Goal: Obtain resource: Download file/media

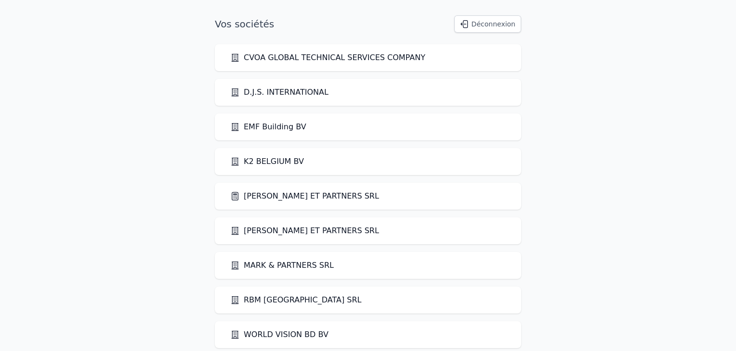
click at [271, 198] on link "[PERSON_NAME] ET PARTNERS SRL" at bounding box center [304, 197] width 149 height 12
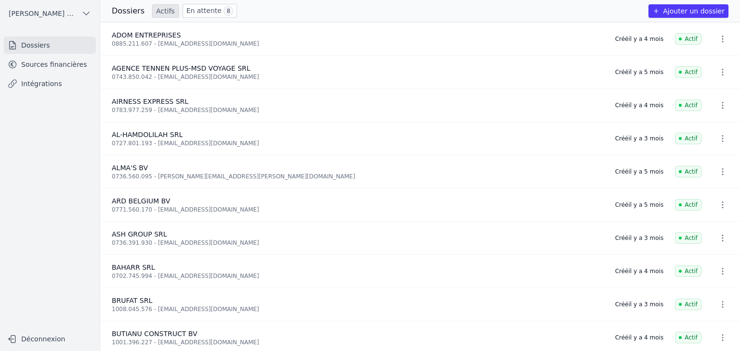
click at [45, 68] on link "Sources financières" at bounding box center [50, 64] width 92 height 17
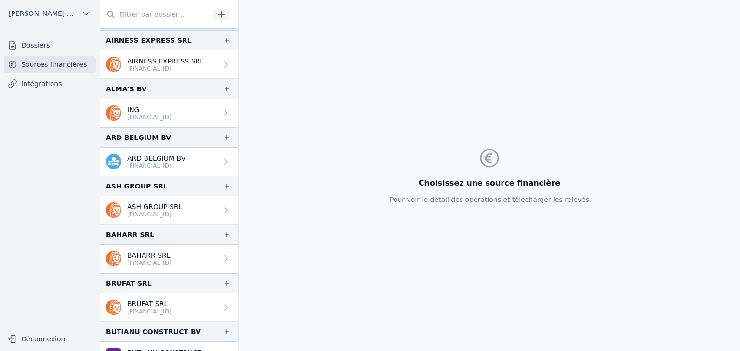
scroll to position [48, 0]
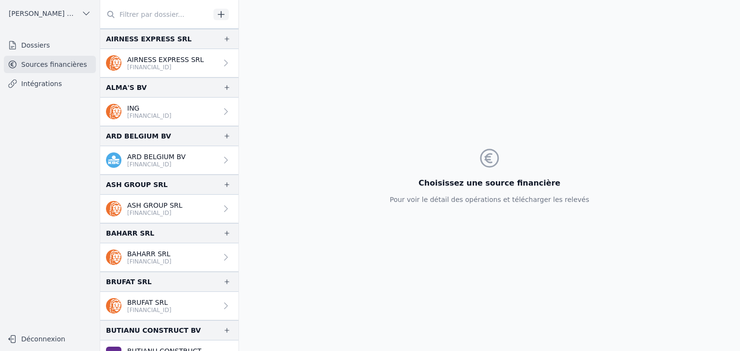
click at [169, 307] on p "[FINANCIAL_ID]" at bounding box center [149, 311] width 44 height 8
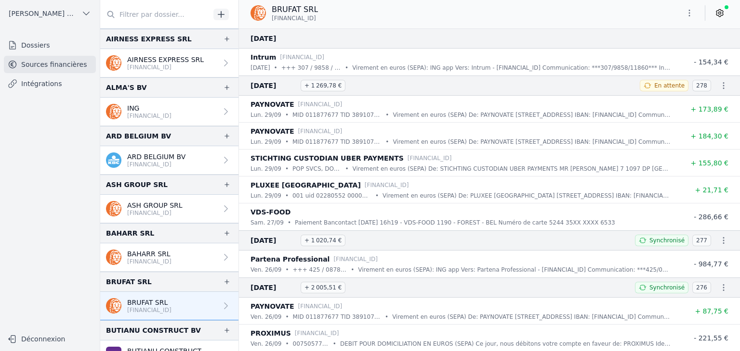
click at [696, 17] on button "button" at bounding box center [688, 12] width 19 height 15
drag, startPoint x: 664, startPoint y: 50, endPoint x: 610, endPoint y: 43, distance: 55.3
click at [663, 50] on button "Exporter" at bounding box center [665, 51] width 69 height 18
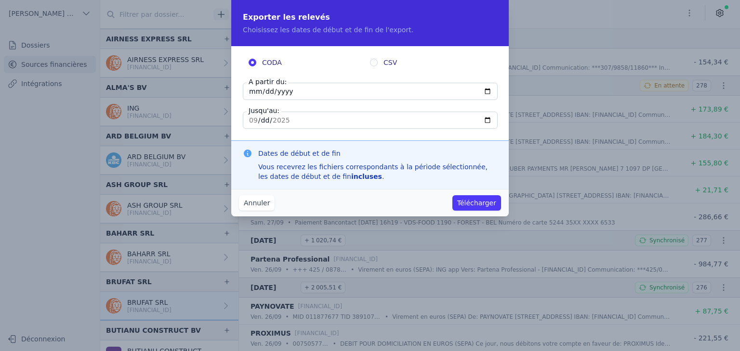
click at [248, 91] on input "[DATE]" at bounding box center [370, 91] width 255 height 17
type input "[DATE]"
click at [464, 199] on button "Télécharger" at bounding box center [476, 202] width 49 height 15
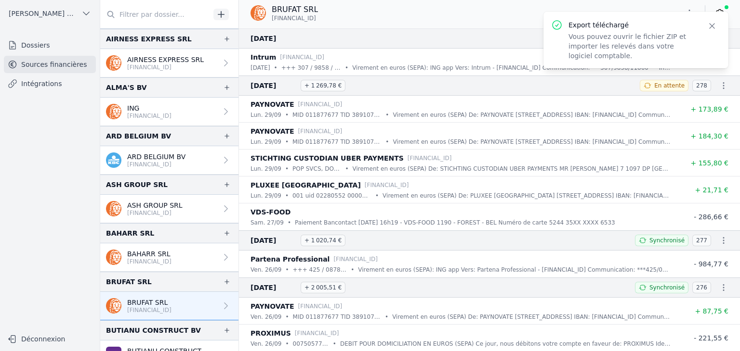
click at [599, 31] on div "Export téléchargé Vous pouvez ouvrir le fichier ZIP et importer les relevés dan…" at bounding box center [631, 39] width 127 height 41
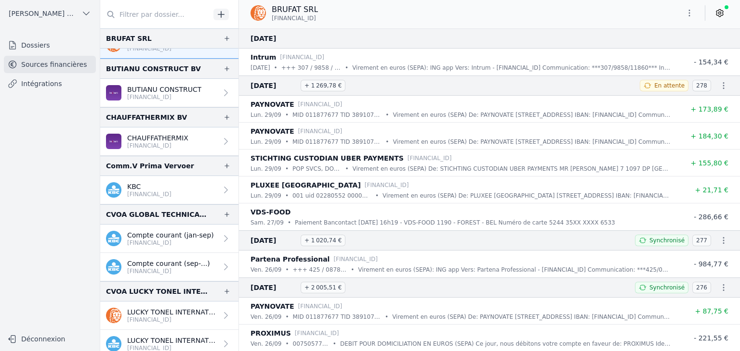
scroll to position [241, 0]
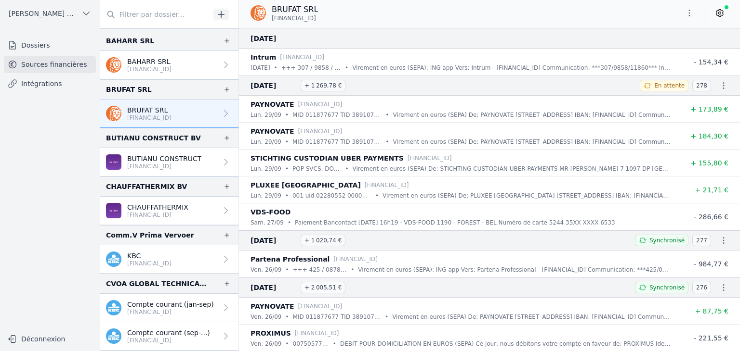
click at [135, 163] on p "[FINANCIAL_ID]" at bounding box center [164, 167] width 74 height 8
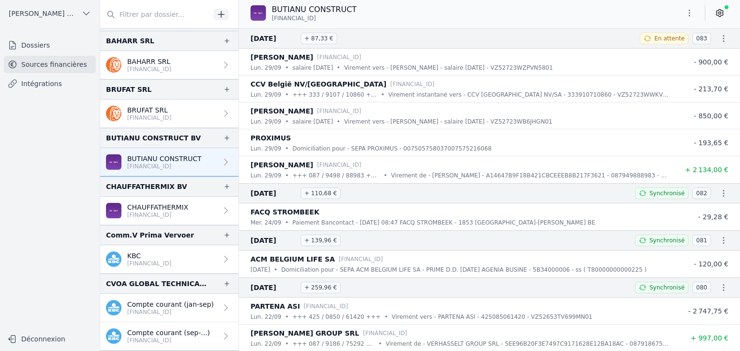
click at [690, 18] on button "button" at bounding box center [688, 12] width 19 height 15
click at [650, 51] on button "Exporter" at bounding box center [665, 51] width 69 height 18
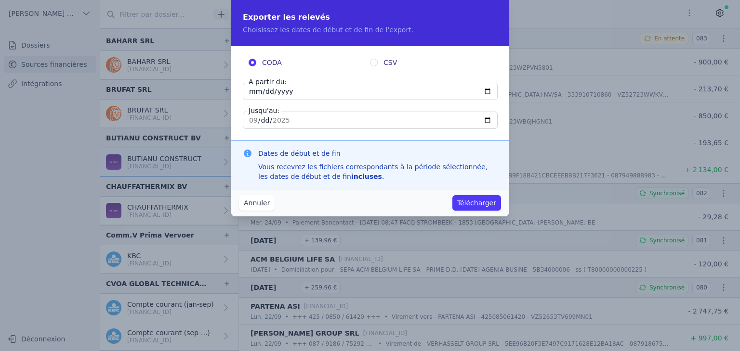
click at [252, 91] on input "[DATE]" at bounding box center [370, 91] width 255 height 17
type input "[DATE]"
click at [467, 200] on button "Télécharger" at bounding box center [476, 202] width 49 height 15
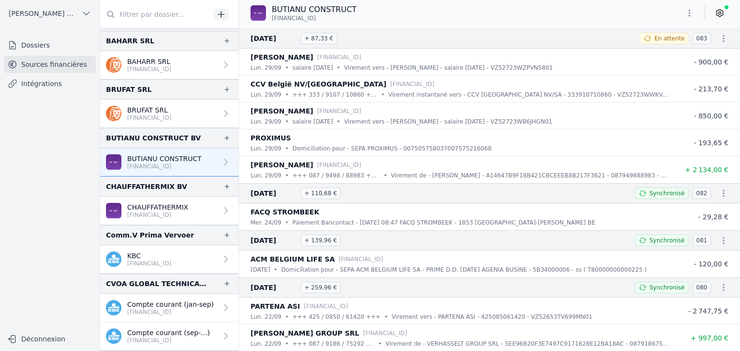
click at [141, 212] on p "[FINANCIAL_ID]" at bounding box center [157, 215] width 61 height 8
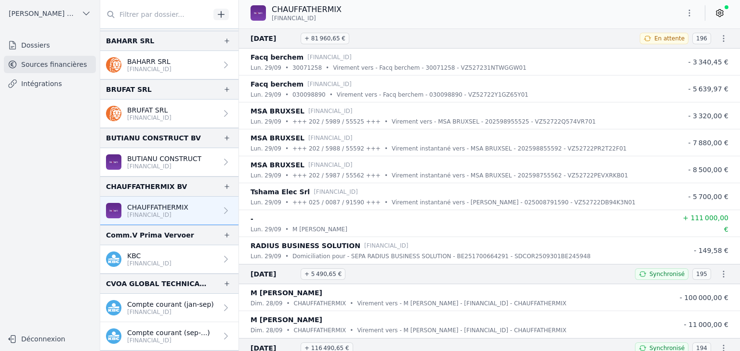
click at [690, 14] on icon "button" at bounding box center [689, 13] width 10 height 10
click at [651, 52] on button "Exporter" at bounding box center [665, 51] width 69 height 18
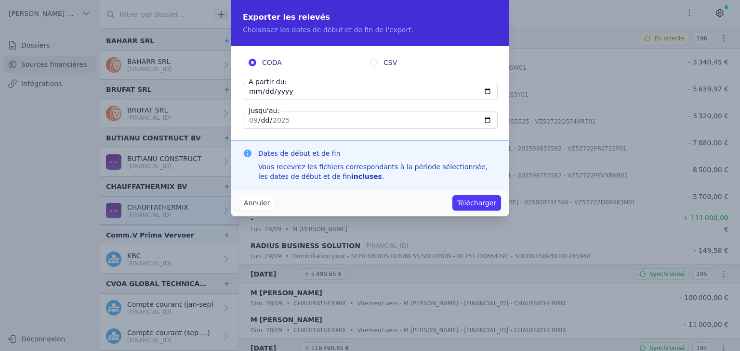
click at [256, 93] on input "[DATE]" at bounding box center [370, 91] width 255 height 17
type input "[DATE]"
click at [483, 207] on button "Télécharger" at bounding box center [476, 202] width 49 height 15
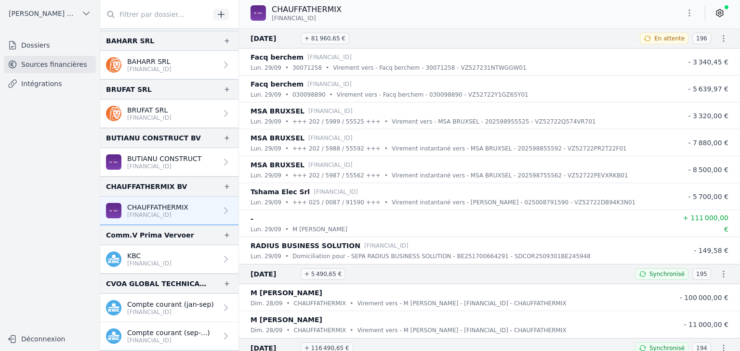
click at [166, 264] on p "[FINANCIAL_ID]" at bounding box center [149, 264] width 44 height 8
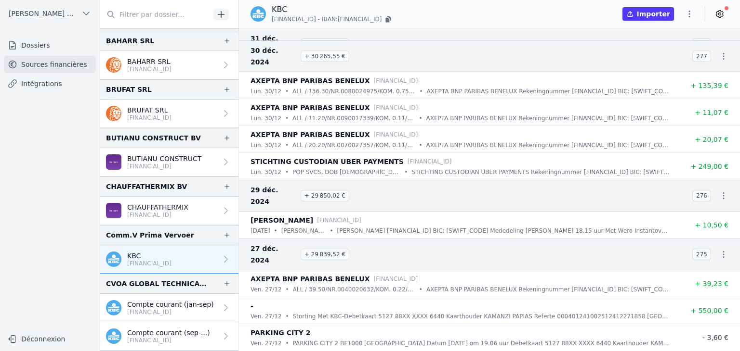
scroll to position [144, 0]
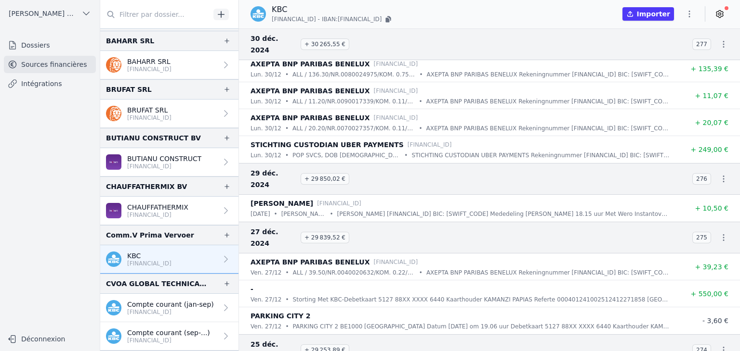
click at [135, 310] on p "[FINANCIAL_ID]" at bounding box center [170, 313] width 87 height 8
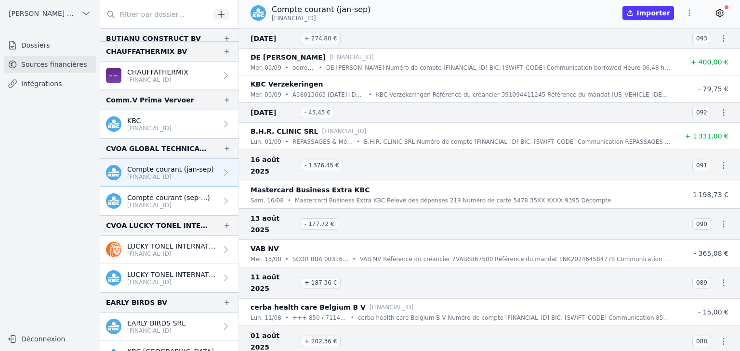
scroll to position [385, 0]
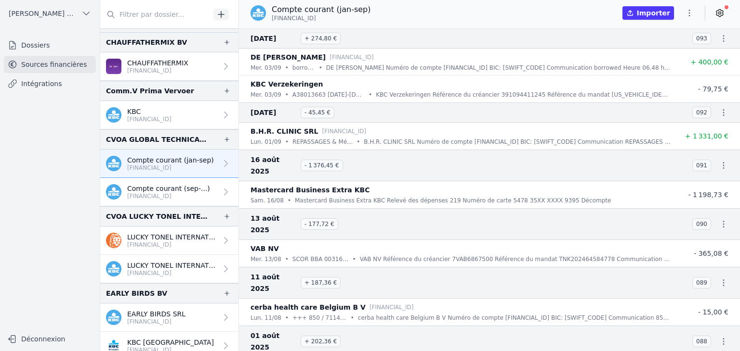
click at [156, 193] on p "[FINANCIAL_ID]" at bounding box center [168, 197] width 83 height 8
click at [157, 193] on p "[FINANCIAL_ID]" at bounding box center [168, 197] width 83 height 8
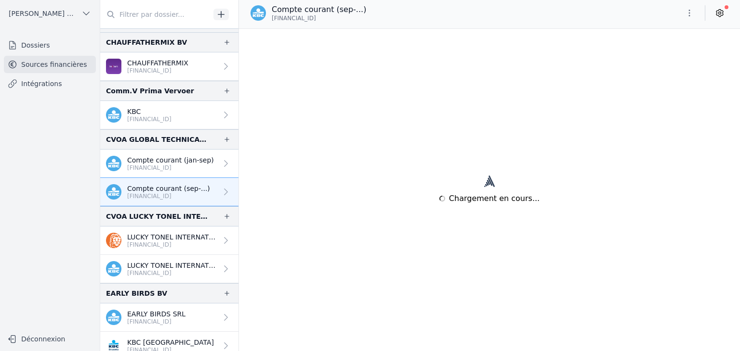
click at [202, 196] on link "Compte courant (sep-...) [FINANCIAL_ID]" at bounding box center [169, 192] width 138 height 28
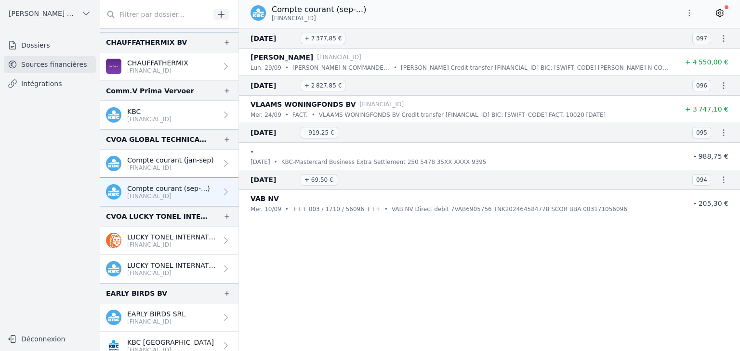
click at [160, 164] on p "[FINANCIAL_ID]" at bounding box center [170, 168] width 87 height 8
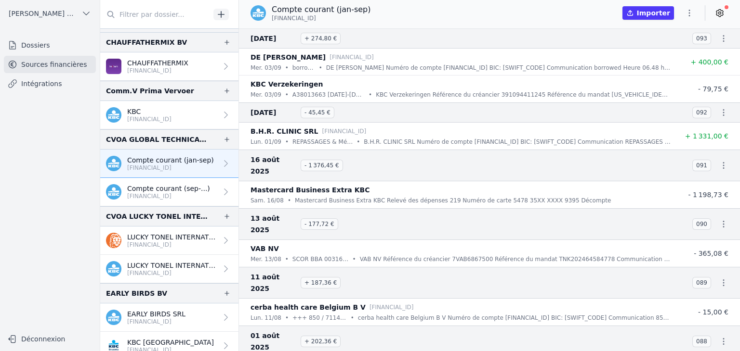
click at [689, 11] on icon "button" at bounding box center [689, 13] width 10 height 10
click at [643, 51] on icon "button" at bounding box center [641, 51] width 8 height 8
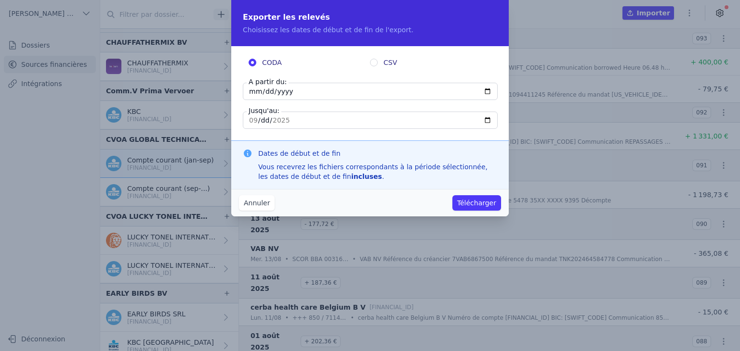
click at [250, 120] on input "[DATE]" at bounding box center [370, 120] width 255 height 17
type input "[DATE]"
click at [476, 205] on button "Télécharger" at bounding box center [476, 202] width 49 height 15
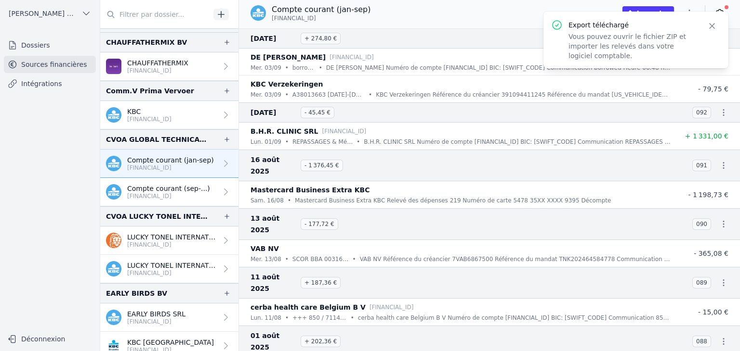
click at [170, 185] on p "Compte courant (sep-...)" at bounding box center [168, 189] width 83 height 10
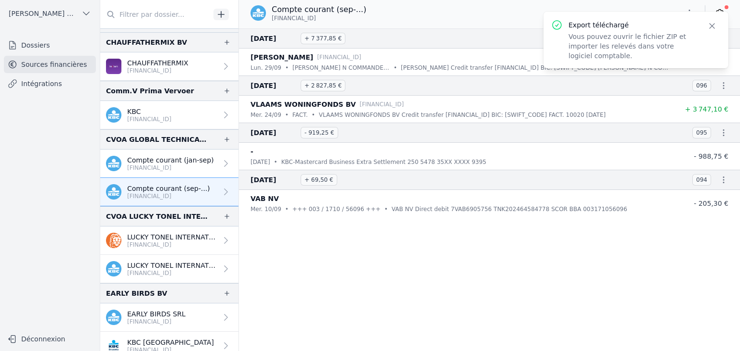
click at [712, 26] on icon "button" at bounding box center [711, 26] width 5 height 5
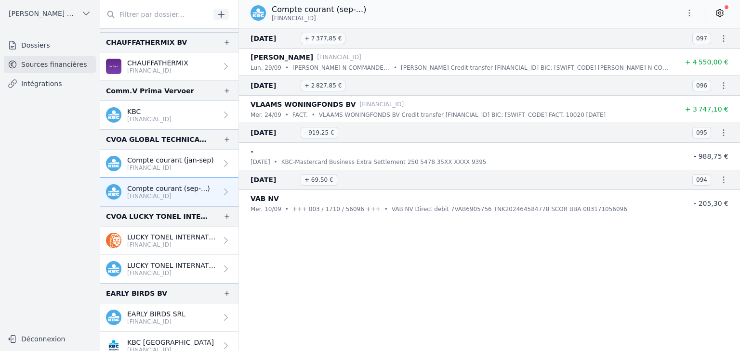
click at [689, 16] on icon "button" at bounding box center [689, 13] width 10 height 10
click at [661, 48] on button "Exporter" at bounding box center [665, 51] width 69 height 18
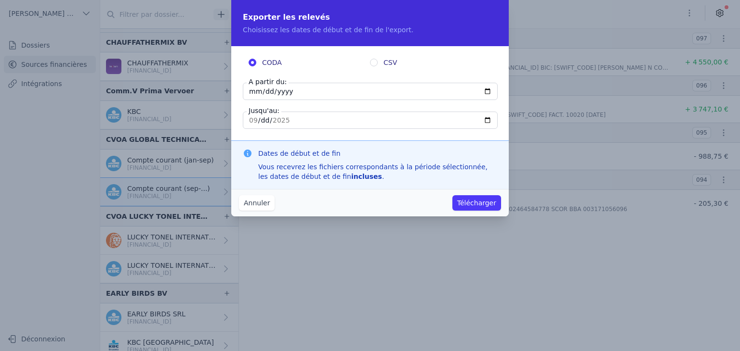
click at [251, 87] on input "[DATE]" at bounding box center [370, 91] width 255 height 17
type input "[DATE]"
click at [470, 205] on button "Télécharger" at bounding box center [476, 202] width 49 height 15
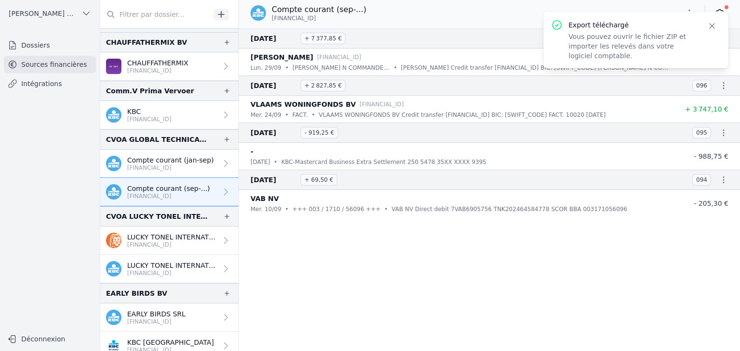
click at [653, 4] on div "Compte courant (sep-...) [FINANCIAL_ID]" at bounding box center [489, 13] width 501 height 18
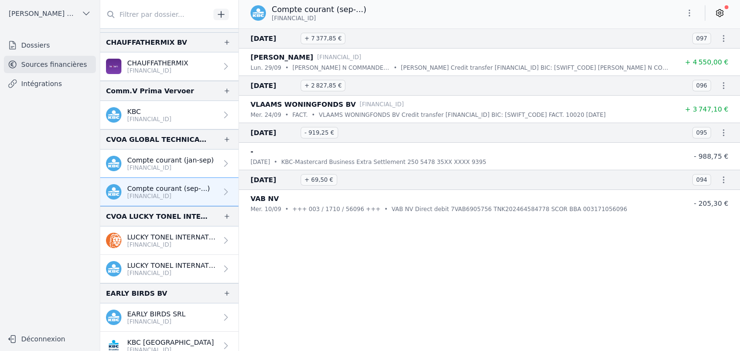
click at [149, 241] on p "[FINANCIAL_ID]" at bounding box center [172, 245] width 90 height 8
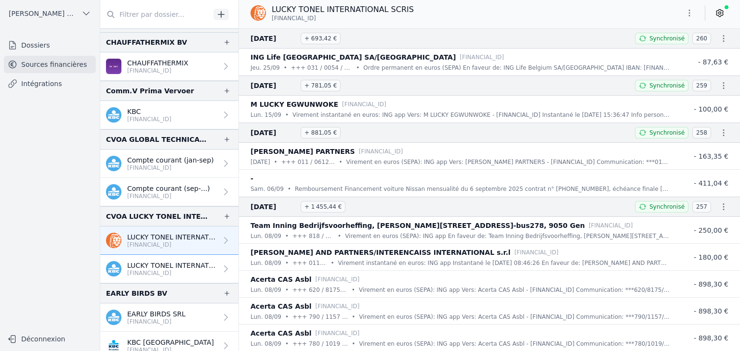
click at [152, 271] on p "[FINANCIAL_ID]" at bounding box center [172, 274] width 90 height 8
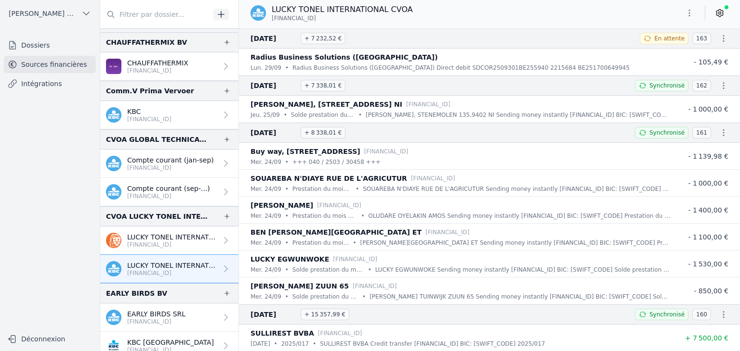
click at [164, 237] on p "LUCKY TONEL INTERNATIONAL SCRIS" at bounding box center [172, 238] width 90 height 10
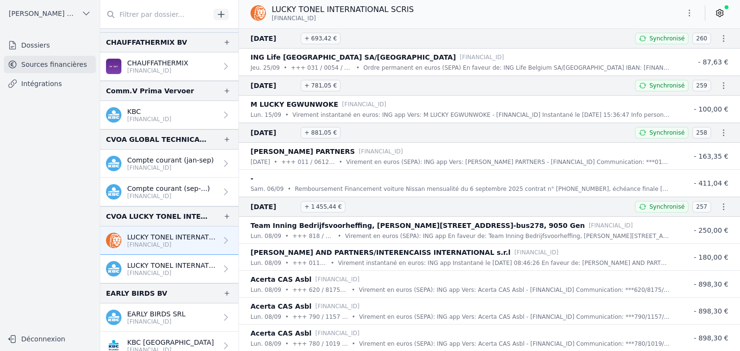
click at [689, 12] on icon "button" at bounding box center [689, 13] width 10 height 10
click at [144, 269] on div at bounding box center [370, 175] width 740 height 351
click at [152, 270] on p "[FINANCIAL_ID]" at bounding box center [172, 274] width 90 height 8
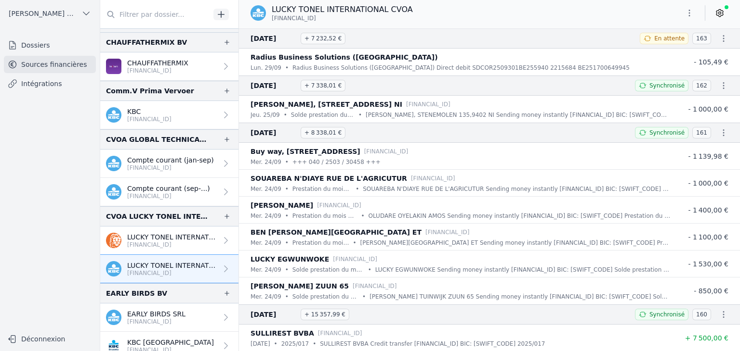
click at [686, 17] on icon "button" at bounding box center [689, 13] width 10 height 10
drag, startPoint x: 661, startPoint y: 56, endPoint x: 653, endPoint y: 57, distance: 7.8
click at [660, 55] on button "Exporter" at bounding box center [665, 51] width 69 height 18
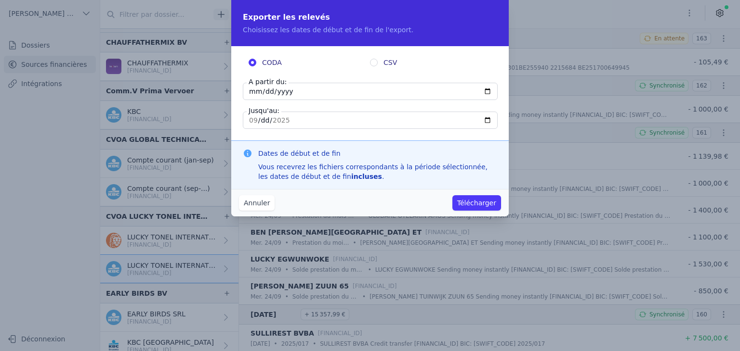
drag, startPoint x: 253, startPoint y: 89, endPoint x: 265, endPoint y: 95, distance: 13.8
click at [254, 91] on input "[DATE]" at bounding box center [370, 91] width 255 height 17
type input "[DATE]"
click at [474, 205] on button "Télécharger" at bounding box center [476, 202] width 49 height 15
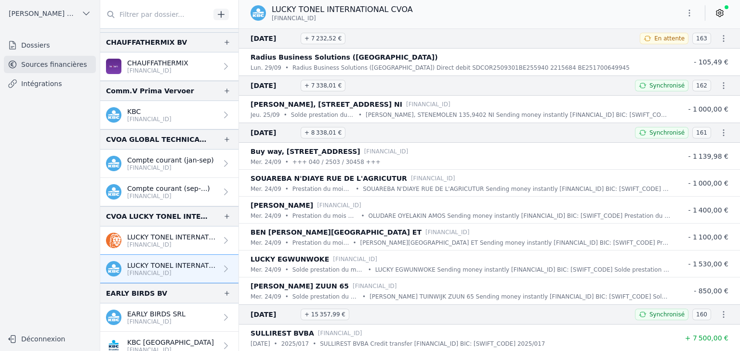
click at [165, 312] on p "EARLY BIRDS SRL" at bounding box center [156, 315] width 58 height 10
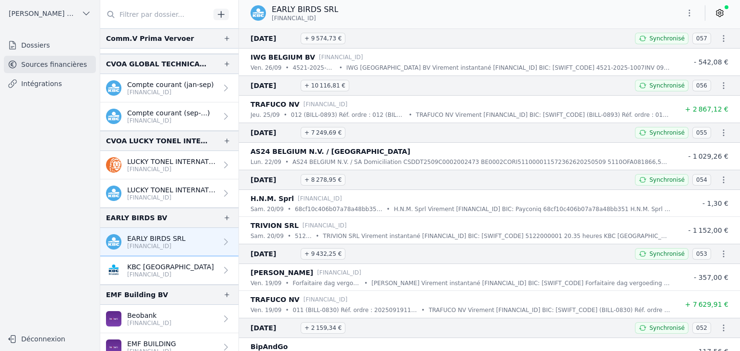
scroll to position [481, 0]
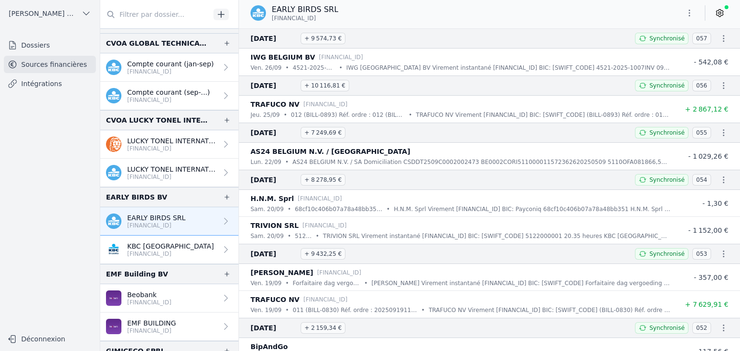
click at [165, 250] on p "[FINANCIAL_ID]" at bounding box center [170, 254] width 87 height 8
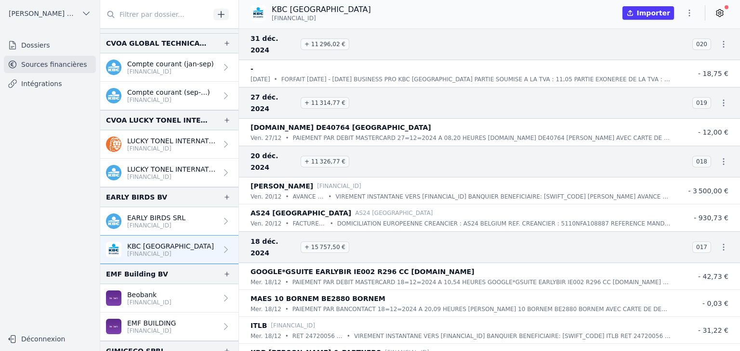
click at [174, 208] on link "EARLY BIRDS SRL [FINANCIAL_ID]" at bounding box center [169, 222] width 138 height 28
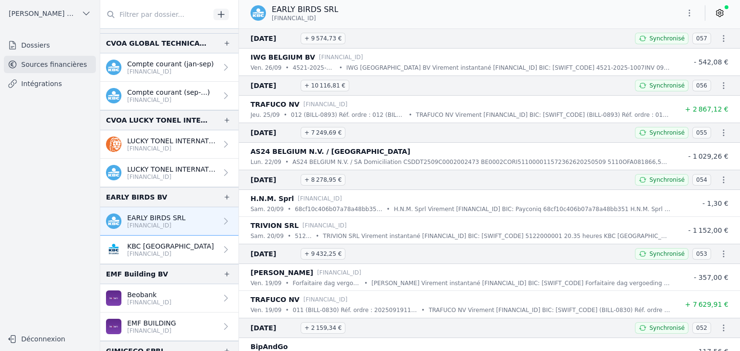
click at [718, 41] on icon "button" at bounding box center [723, 39] width 10 height 10
click at [687, 16] on div at bounding box center [370, 175] width 740 height 351
click at [685, 18] on button "button" at bounding box center [688, 12] width 19 height 15
click at [655, 52] on button "Exporter" at bounding box center [665, 51] width 69 height 18
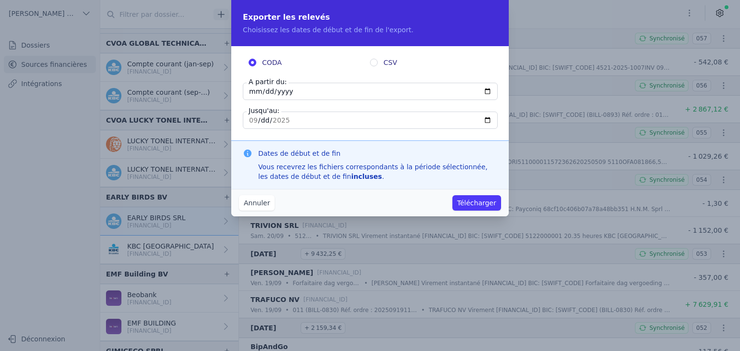
click at [252, 91] on input "[DATE]" at bounding box center [370, 91] width 255 height 17
type input "[DATE]"
click at [474, 201] on button "Télécharger" at bounding box center [476, 202] width 49 height 15
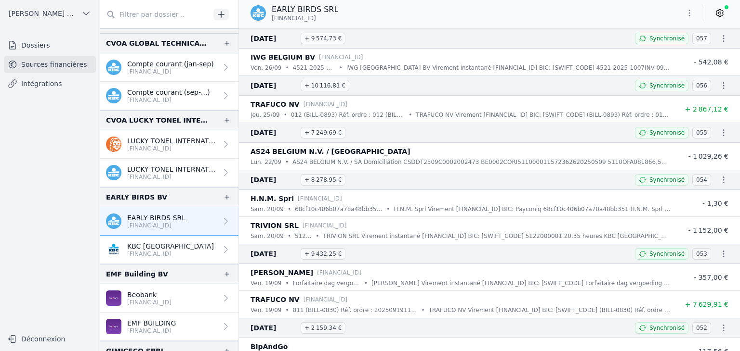
click at [145, 290] on p "Beobank" at bounding box center [149, 295] width 44 height 10
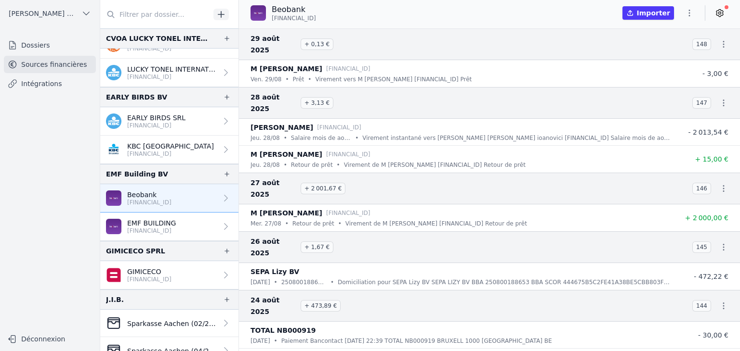
scroll to position [578, 0]
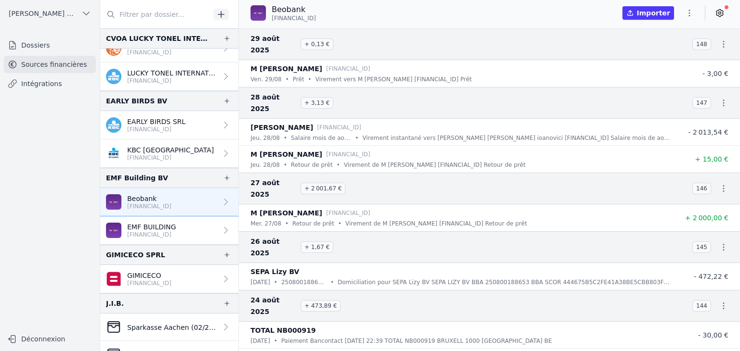
click at [146, 271] on p "GIMICECO" at bounding box center [149, 276] width 44 height 10
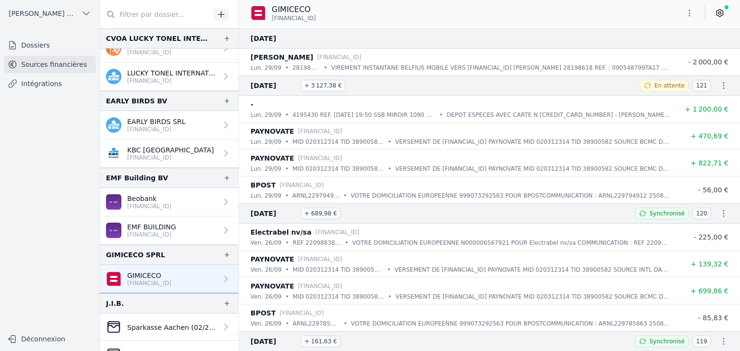
click at [682, 16] on button "button" at bounding box center [688, 12] width 19 height 15
click at [673, 51] on button "Exporter" at bounding box center [665, 51] width 69 height 18
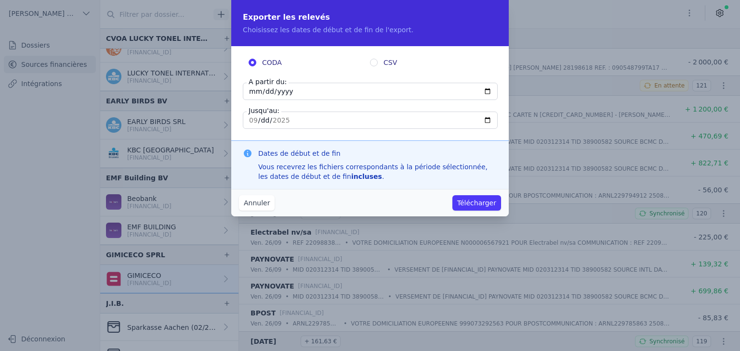
click at [252, 202] on button "Annuler" at bounding box center [257, 202] width 36 height 15
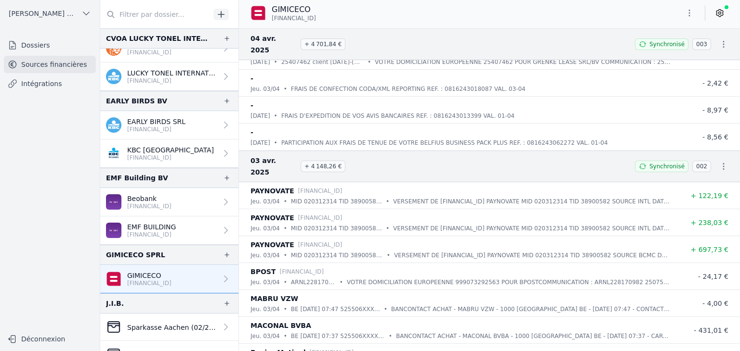
scroll to position [19675, 0]
click at [724, 40] on icon "button" at bounding box center [723, 44] width 10 height 10
click at [687, 59] on link "Télécharger le CODA" at bounding box center [692, 56] width 85 height 18
click at [587, 185] on div "PAYNOVATE [FINANCIAL_ID]" at bounding box center [460, 191] width 420 height 12
click at [718, 39] on icon "button" at bounding box center [723, 44] width 10 height 10
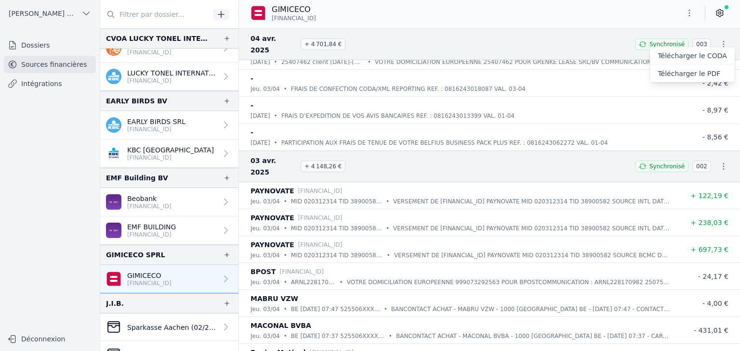
click at [675, 72] on link "Télécharger le PDF" at bounding box center [692, 73] width 85 height 17
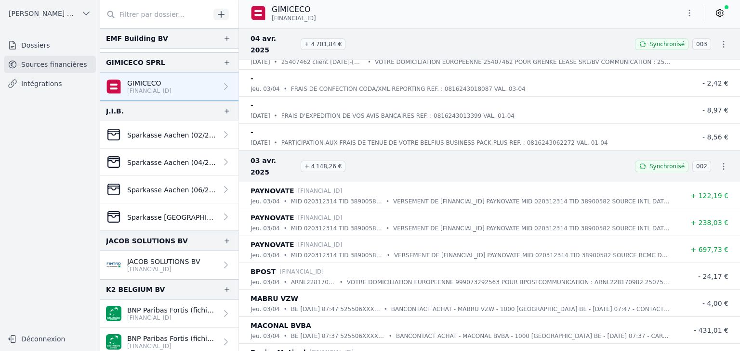
scroll to position [770, 0]
click at [152, 266] on p "[FINANCIAL_ID]" at bounding box center [163, 270] width 73 height 8
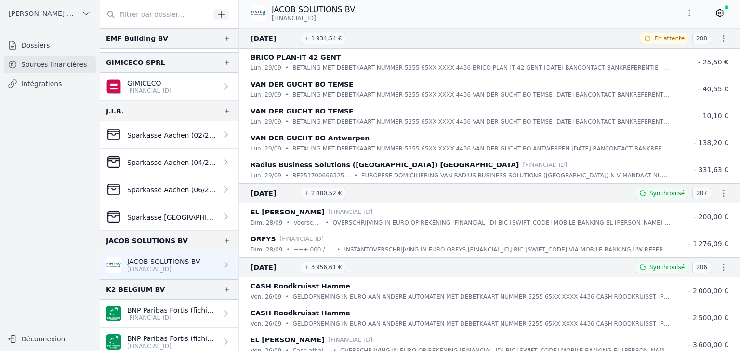
click at [685, 17] on icon "button" at bounding box center [689, 13] width 10 height 10
click at [663, 52] on button "Exporter" at bounding box center [665, 51] width 69 height 18
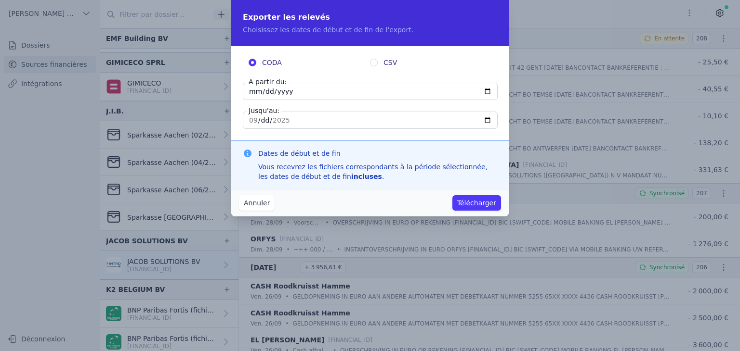
click at [249, 91] on input "[DATE]" at bounding box center [370, 91] width 255 height 17
type input "[DATE]"
click at [475, 206] on button "Télécharger" at bounding box center [476, 202] width 49 height 15
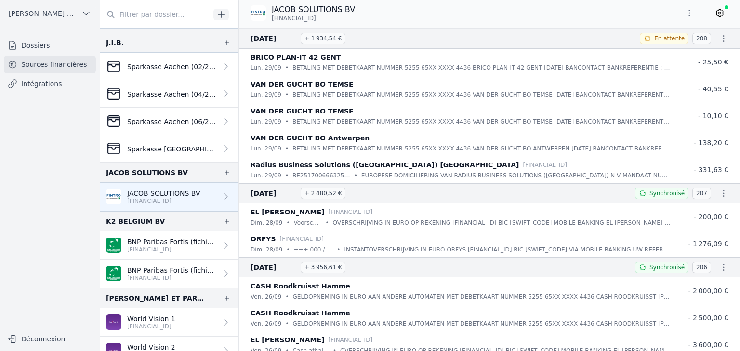
scroll to position [915, 0]
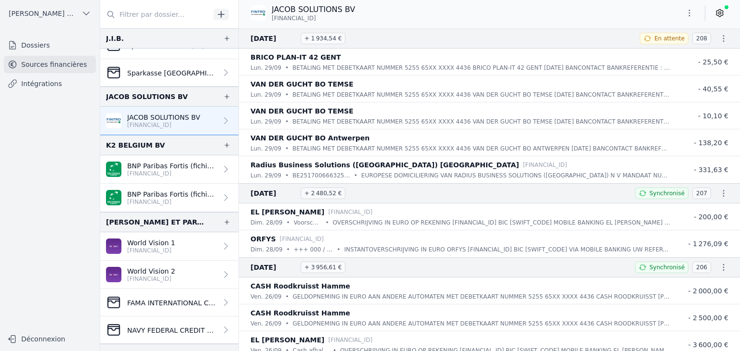
click at [141, 170] on p "[FINANCIAL_ID]" at bounding box center [172, 174] width 90 height 8
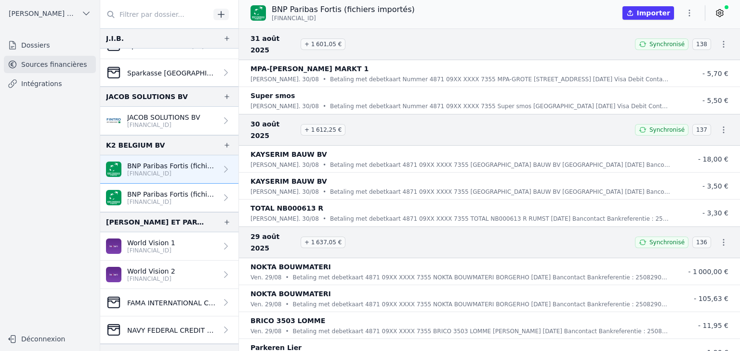
click at [152, 191] on p "BNP Paribas Fortis (fichiers importés)" at bounding box center [172, 195] width 90 height 10
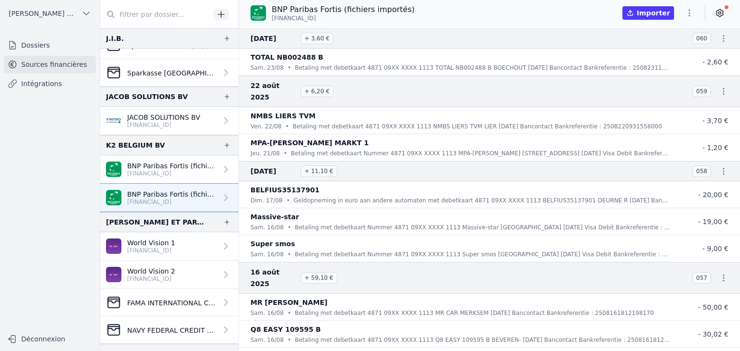
click at [190, 170] on p "[FINANCIAL_ID]" at bounding box center [172, 174] width 90 height 8
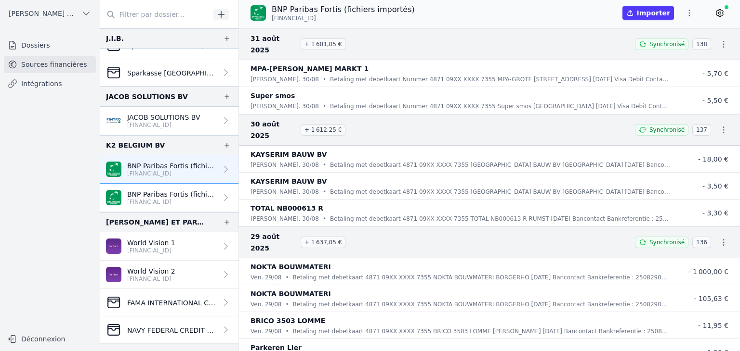
click at [148, 240] on p "World Vision 1" at bounding box center [151, 243] width 48 height 10
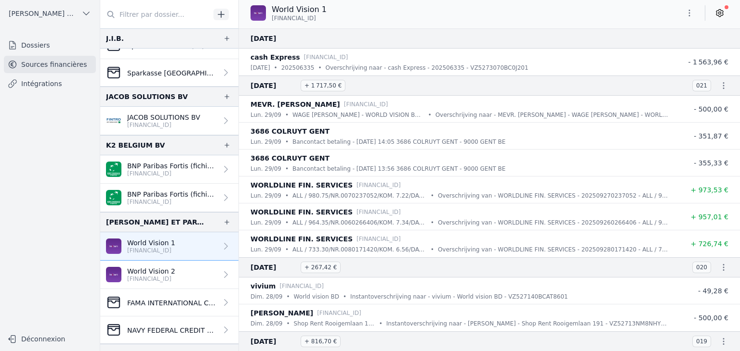
click at [175, 275] on p "[FINANCIAL_ID]" at bounding box center [151, 279] width 48 height 8
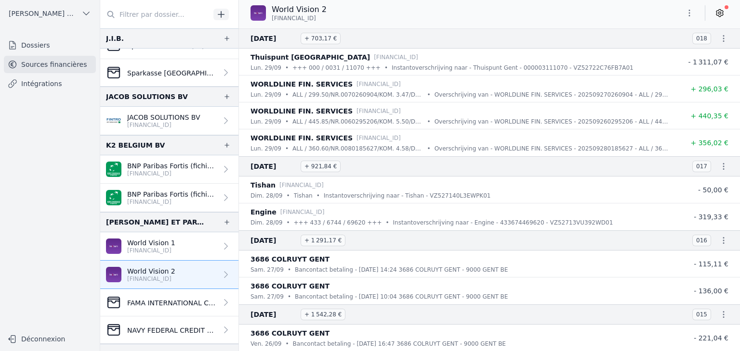
click at [184, 239] on link "World Vision 1 [FINANCIAL_ID]" at bounding box center [169, 247] width 138 height 28
